Goal: Ask a question: Seek information or help from site administrators or community

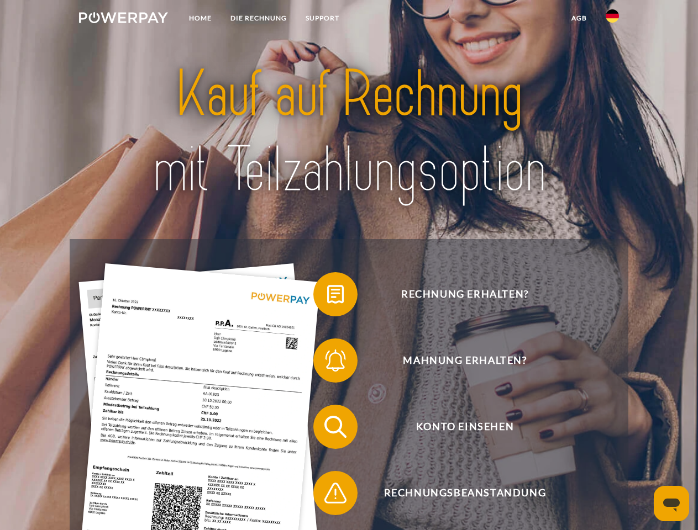
click at [123, 19] on img at bounding box center [123, 17] width 89 height 11
click at [612, 19] on img at bounding box center [611, 15] width 13 height 13
click at [578, 18] on link "agb" at bounding box center [579, 18] width 34 height 20
click at [327, 297] on span at bounding box center [318, 294] width 55 height 55
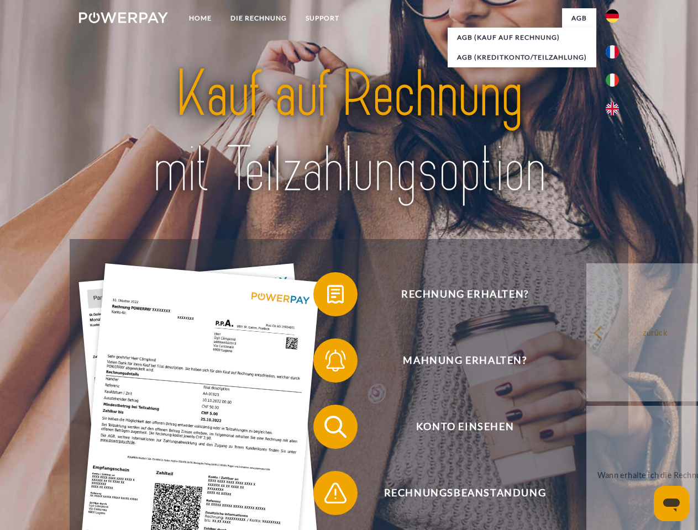
click at [327, 363] on span at bounding box center [318, 360] width 55 height 55
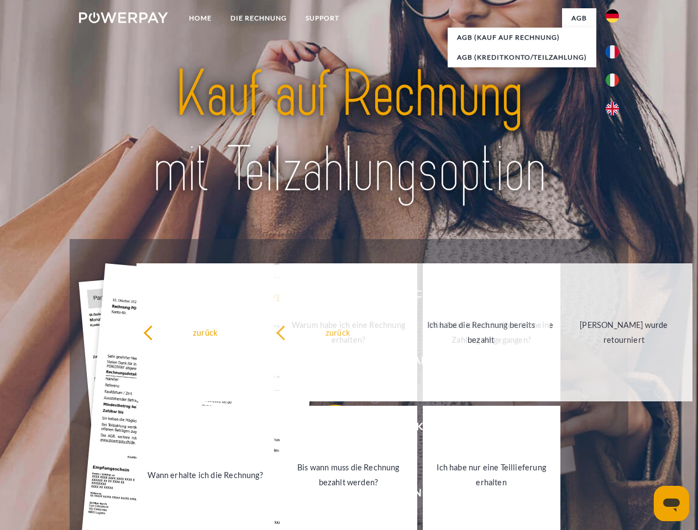
click at [423, 495] on link "Ich habe nur eine Teillieferung erhalten" at bounding box center [492, 475] width 138 height 138
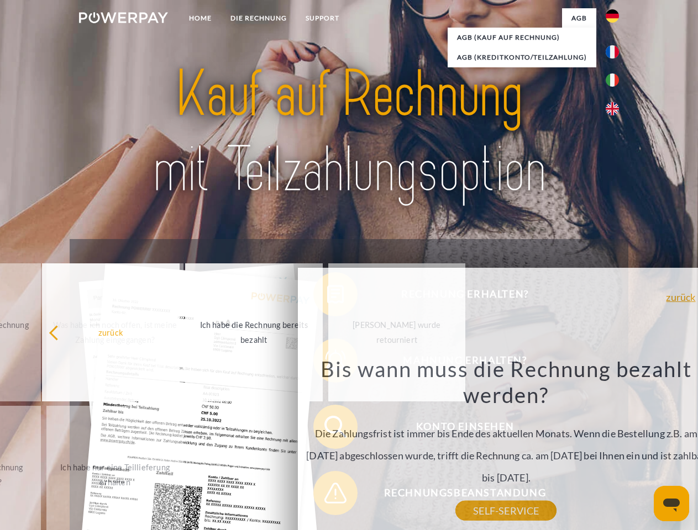
click at [671, 504] on icon "Messaging-Fenster öffnen" at bounding box center [671, 505] width 17 height 13
